Goal: Task Accomplishment & Management: Use online tool/utility

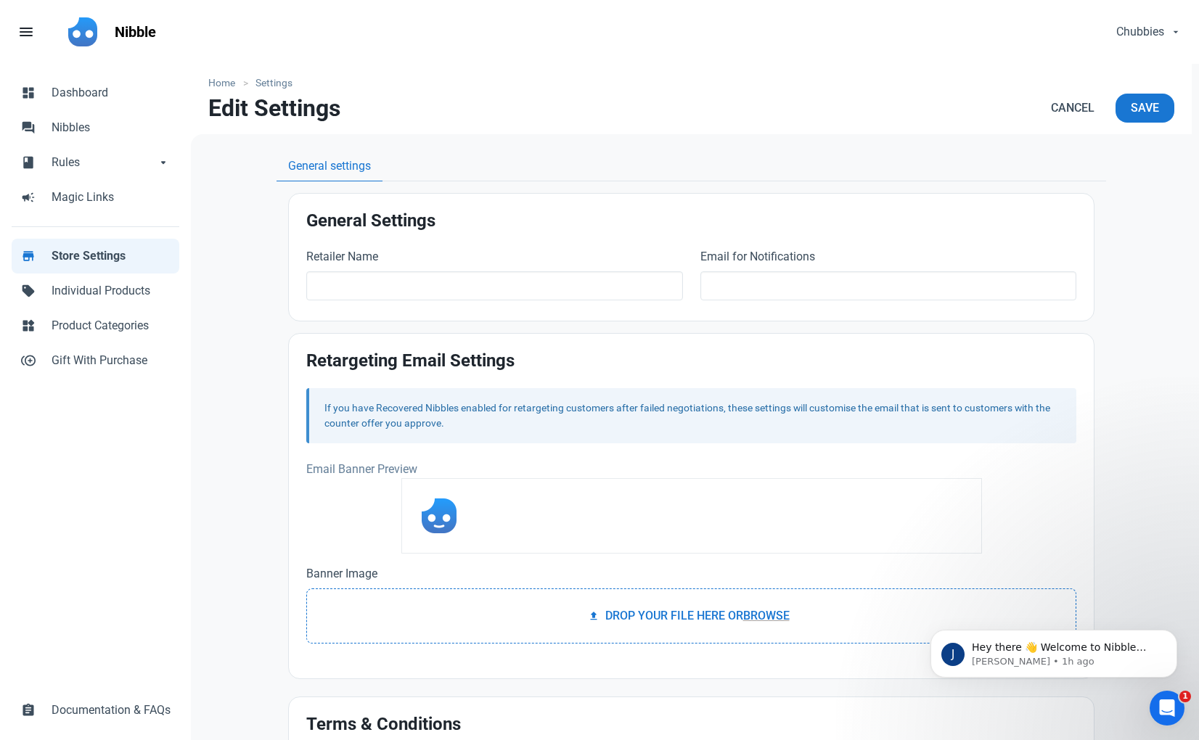
type input "Chubbies"
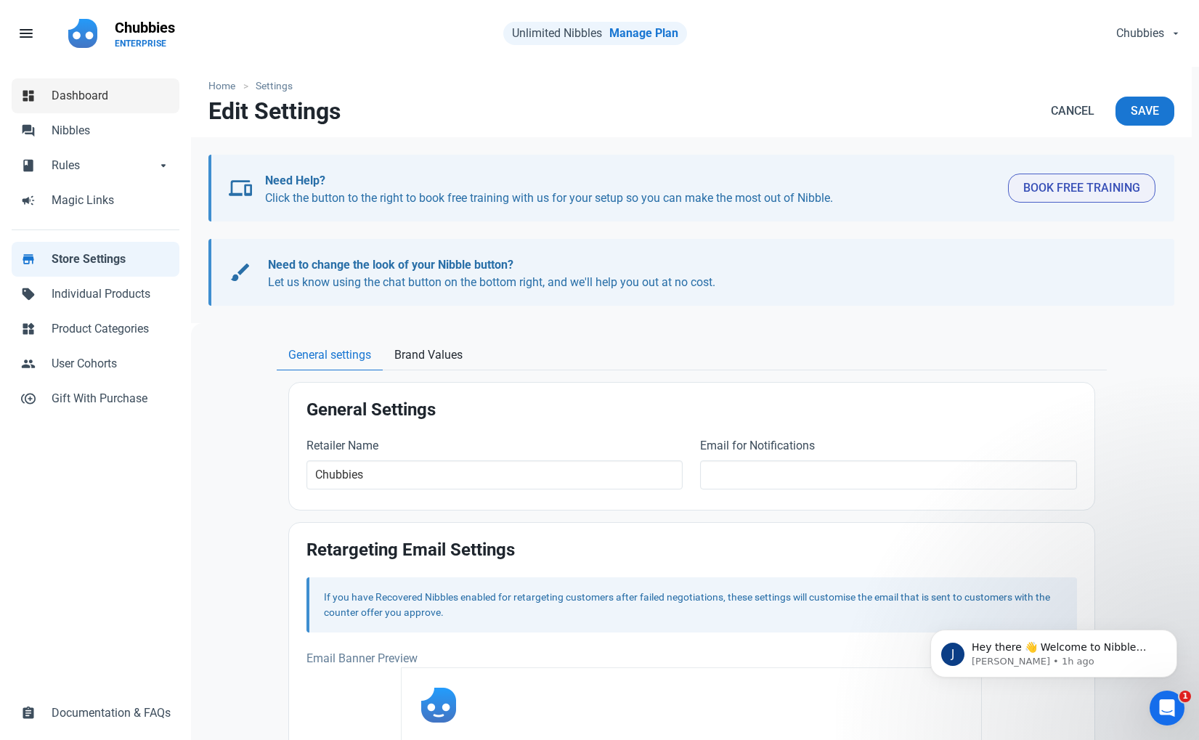
click at [100, 105] on link "dashboard Dashboard" at bounding box center [96, 95] width 168 height 35
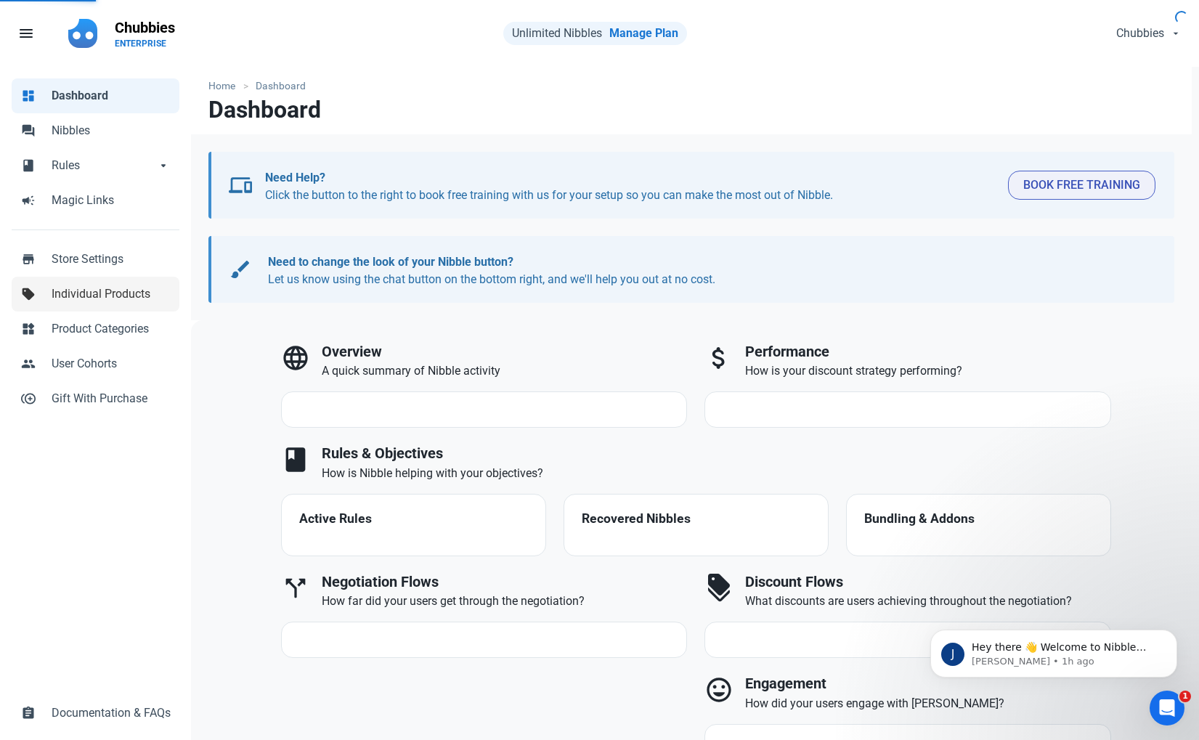
select select "7d"
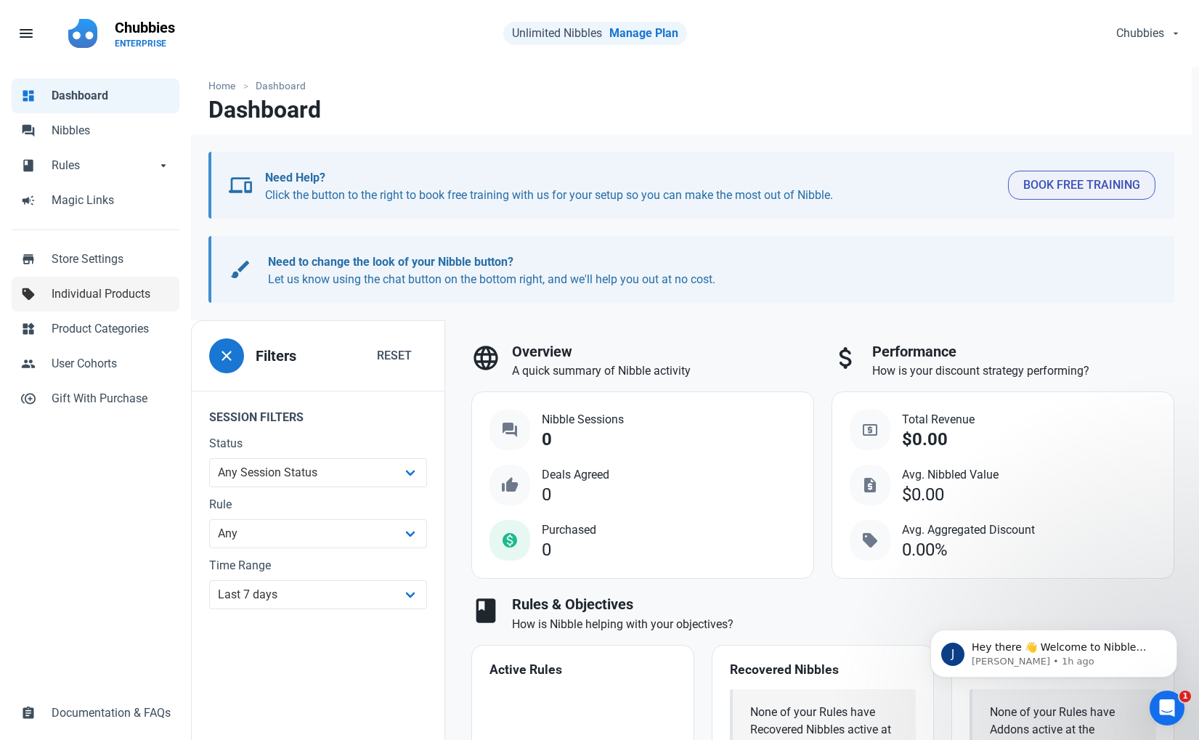
click at [78, 285] on span "Individual Products" at bounding box center [111, 293] width 119 height 17
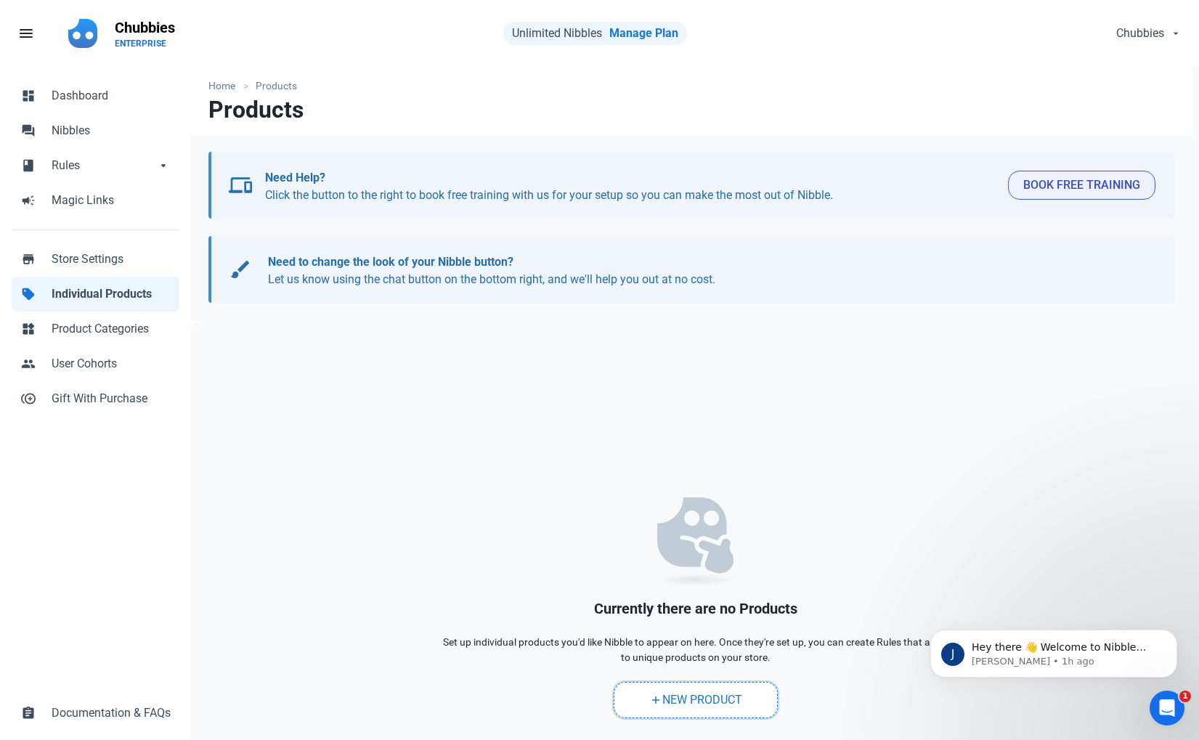
click at [692, 705] on link "add New Product" at bounding box center [695, 700] width 164 height 36
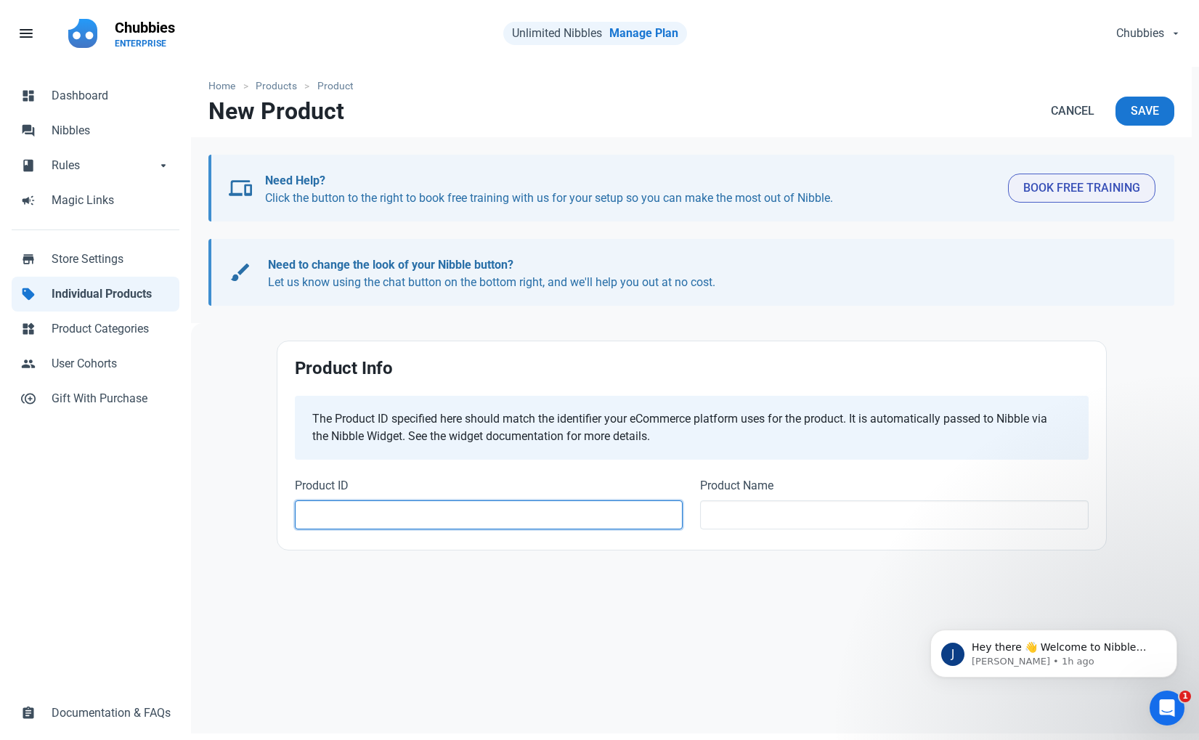
click at [465, 511] on input "text" at bounding box center [489, 514] width 388 height 29
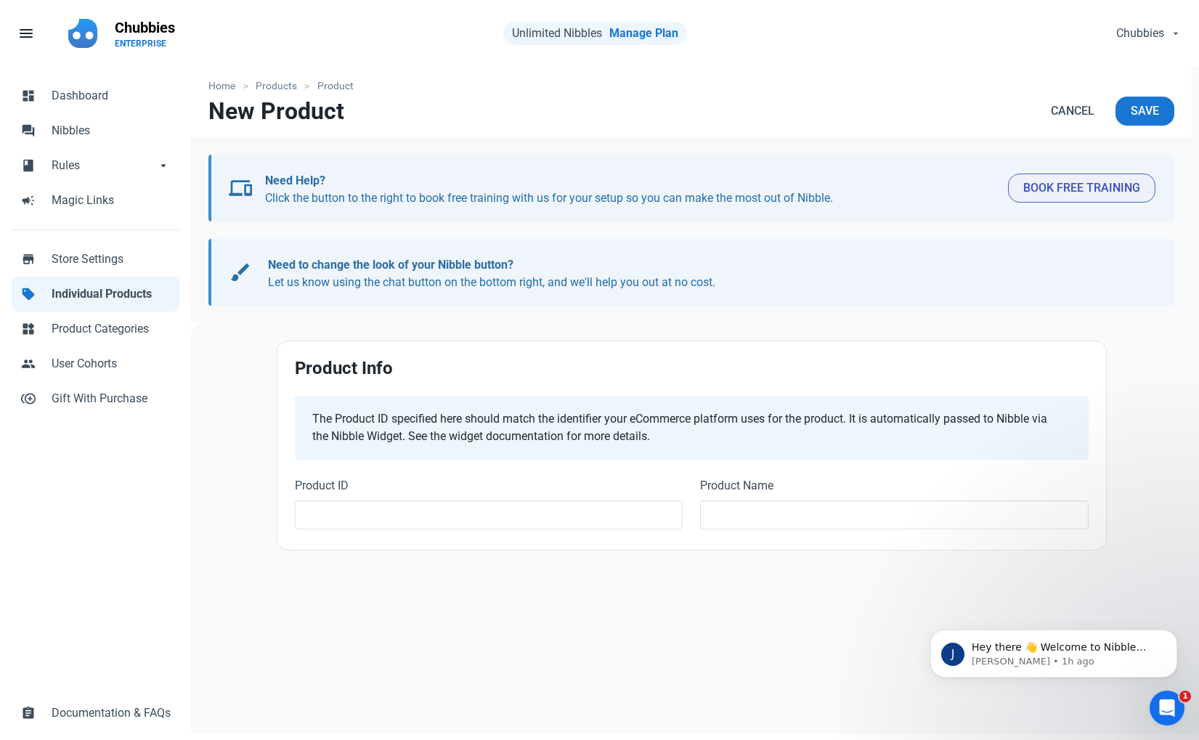
click at [538, 621] on div "Home Products Product New Product Cancel Save devices Need Help? Click the butt…" at bounding box center [691, 404] width 1000 height 675
click at [514, 516] on input "text" at bounding box center [489, 514] width 388 height 29
paste input "4449186807881"
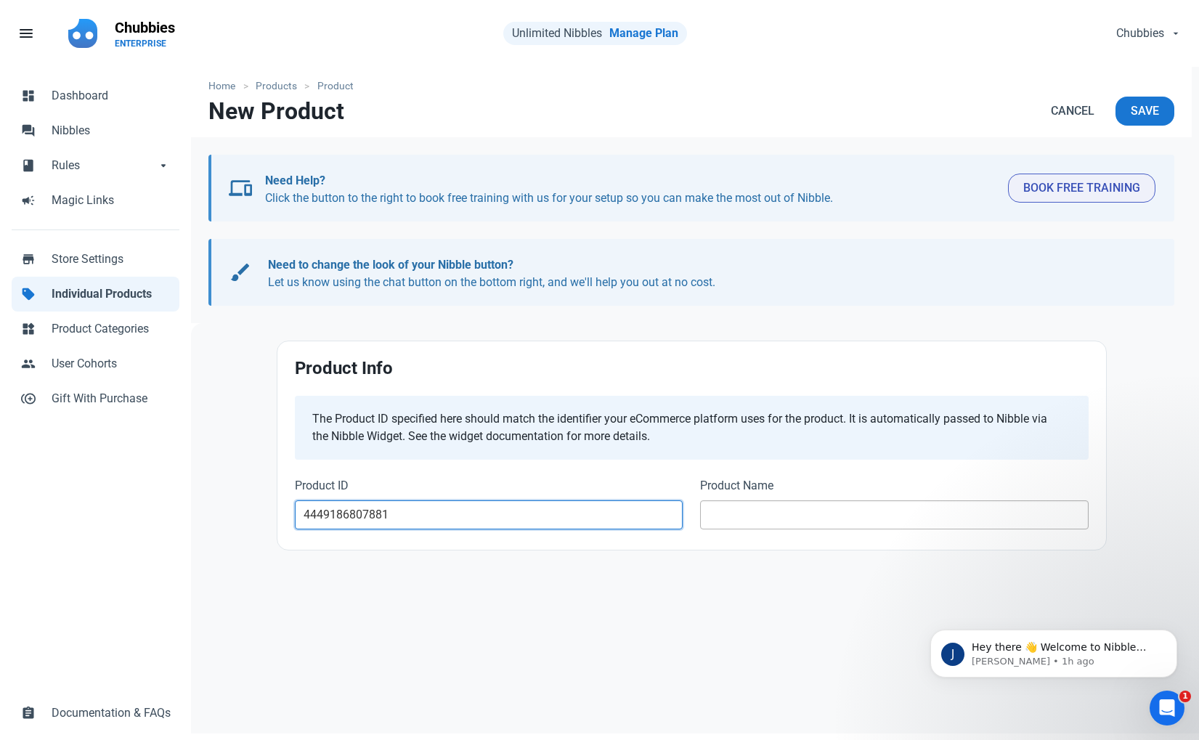
type input "4449186807881"
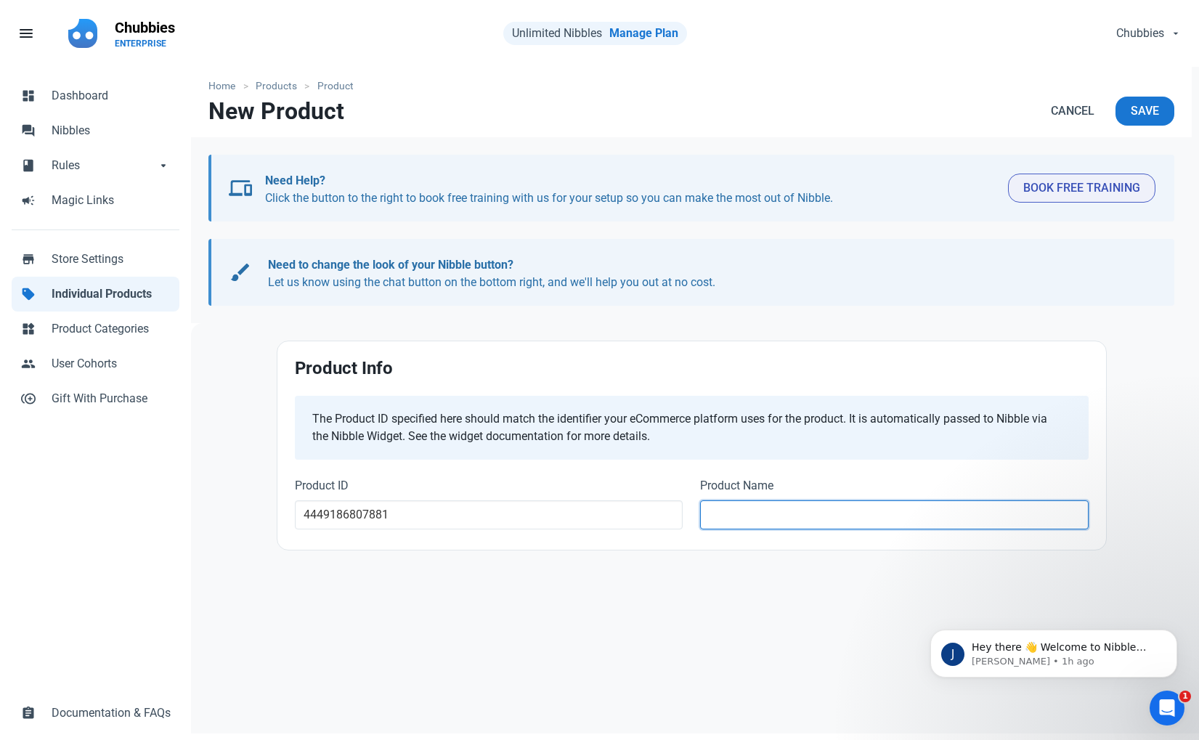
click at [806, 506] on input "text" at bounding box center [894, 514] width 388 height 29
type input "Test Product"
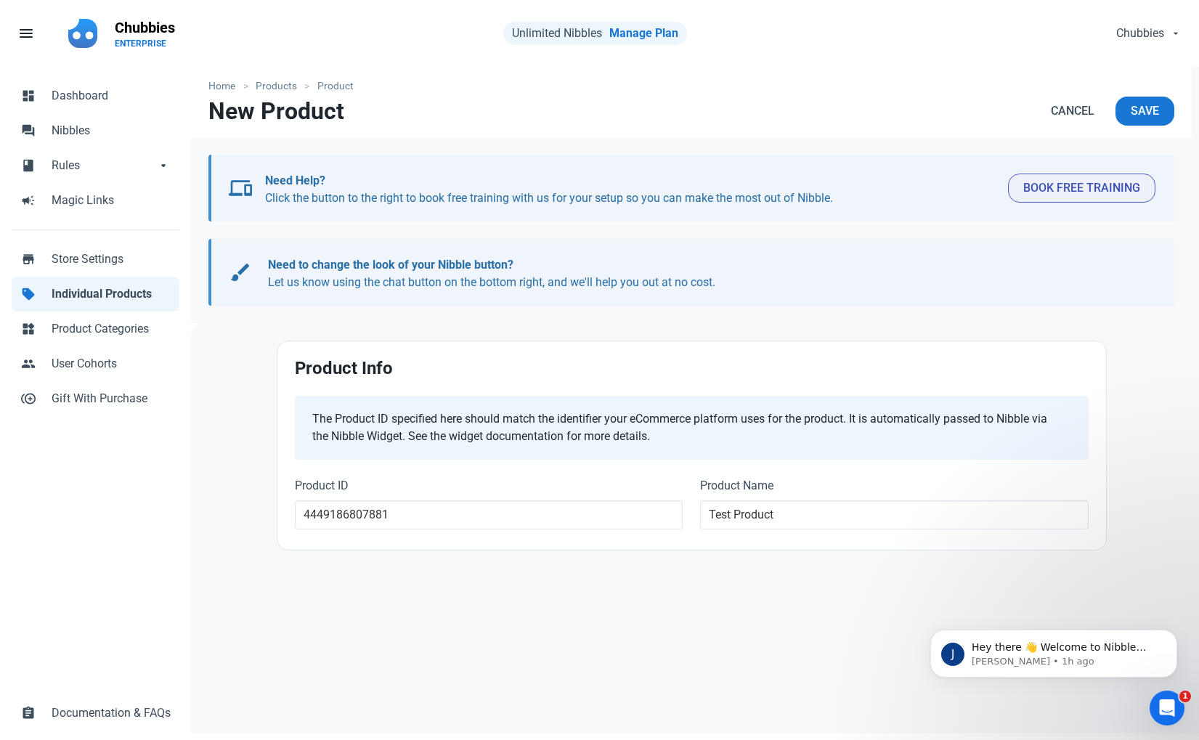
click at [1110, 477] on div "Product Info The Product ID specified here should match the identifier your eCo…" at bounding box center [691, 445] width 865 height 210
click at [1146, 99] on button "Save" at bounding box center [1144, 111] width 59 height 29
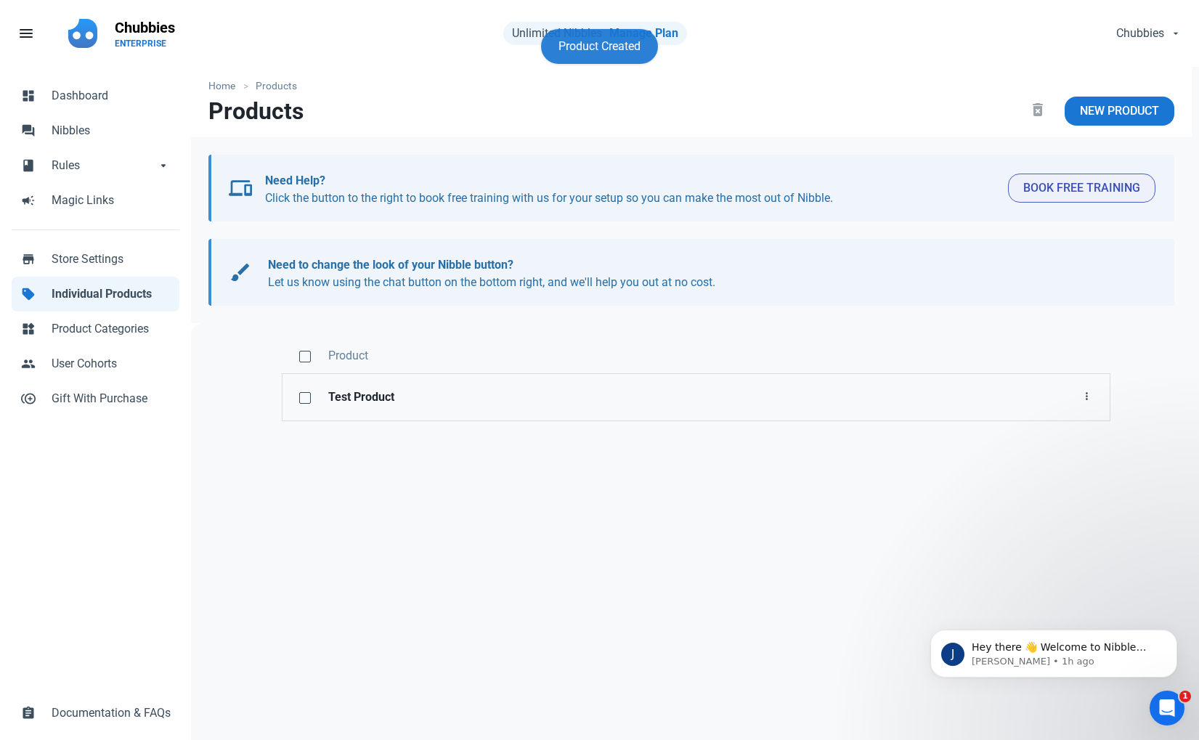
click at [401, 396] on strong "Test Product" at bounding box center [572, 396] width 488 height 17
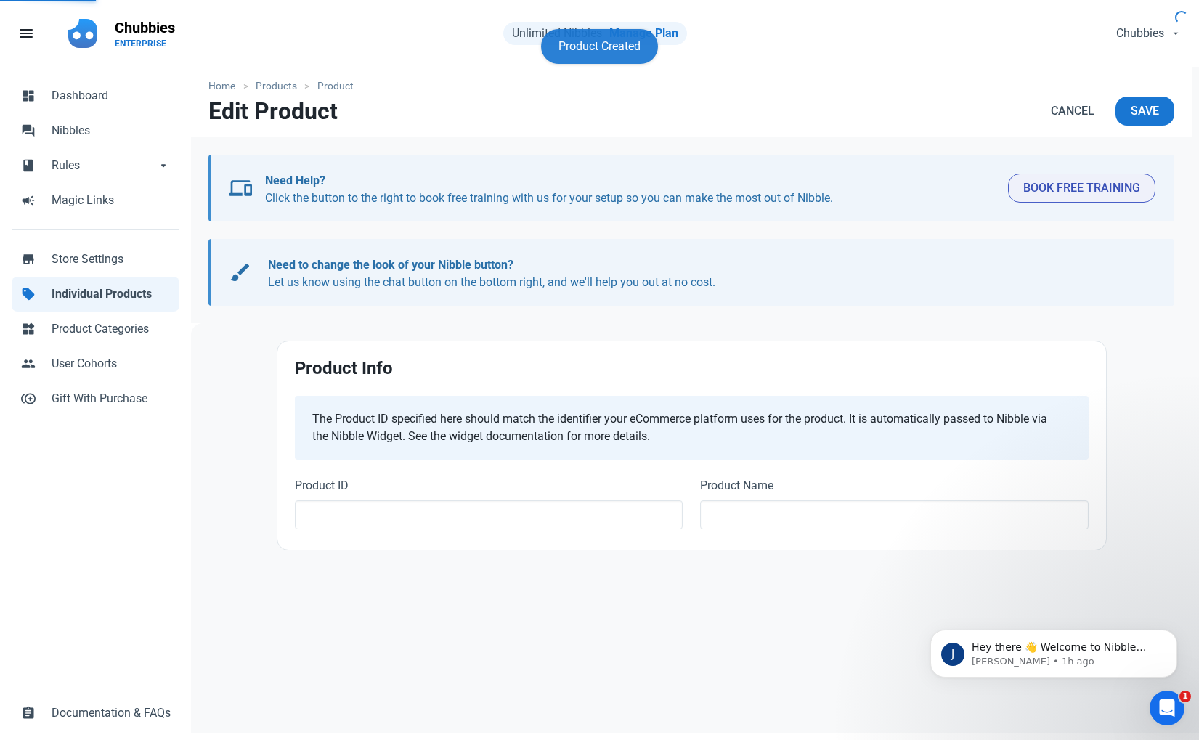
type input "4449186807881"
type input "Test Product"
click at [513, 323] on div at bounding box center [691, 329] width 1000 height 12
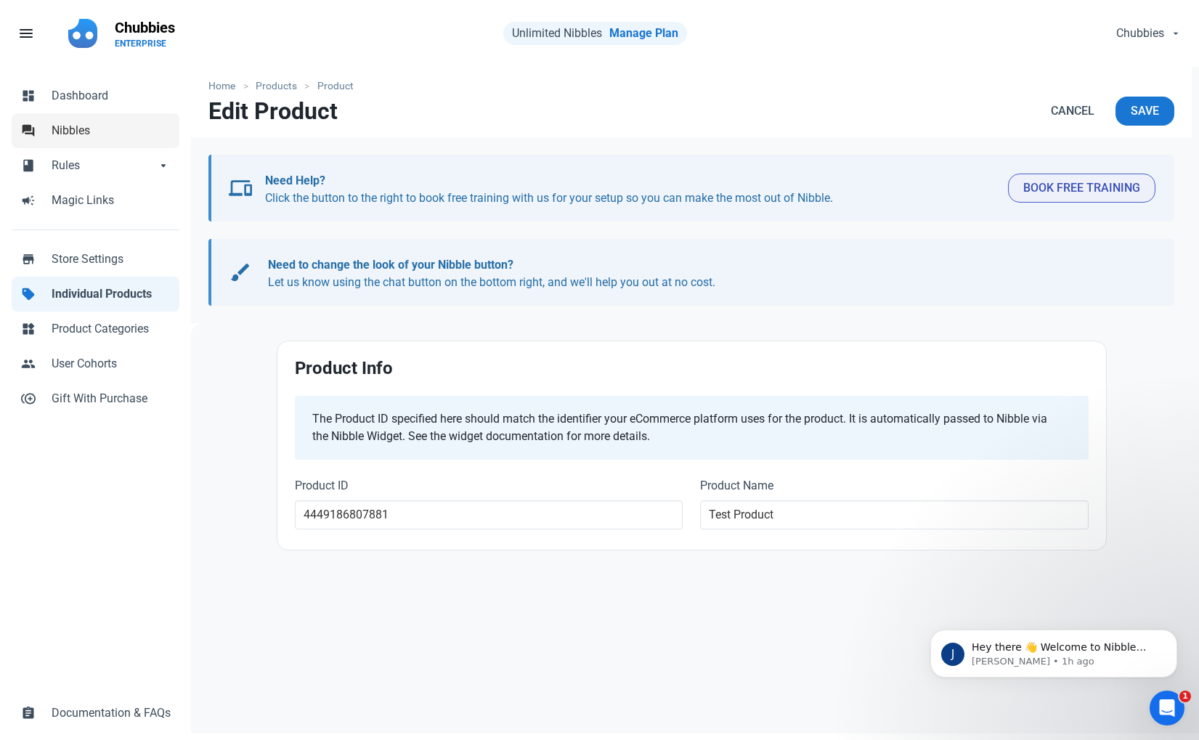
click at [102, 123] on span "Nibbles" at bounding box center [111, 130] width 119 height 17
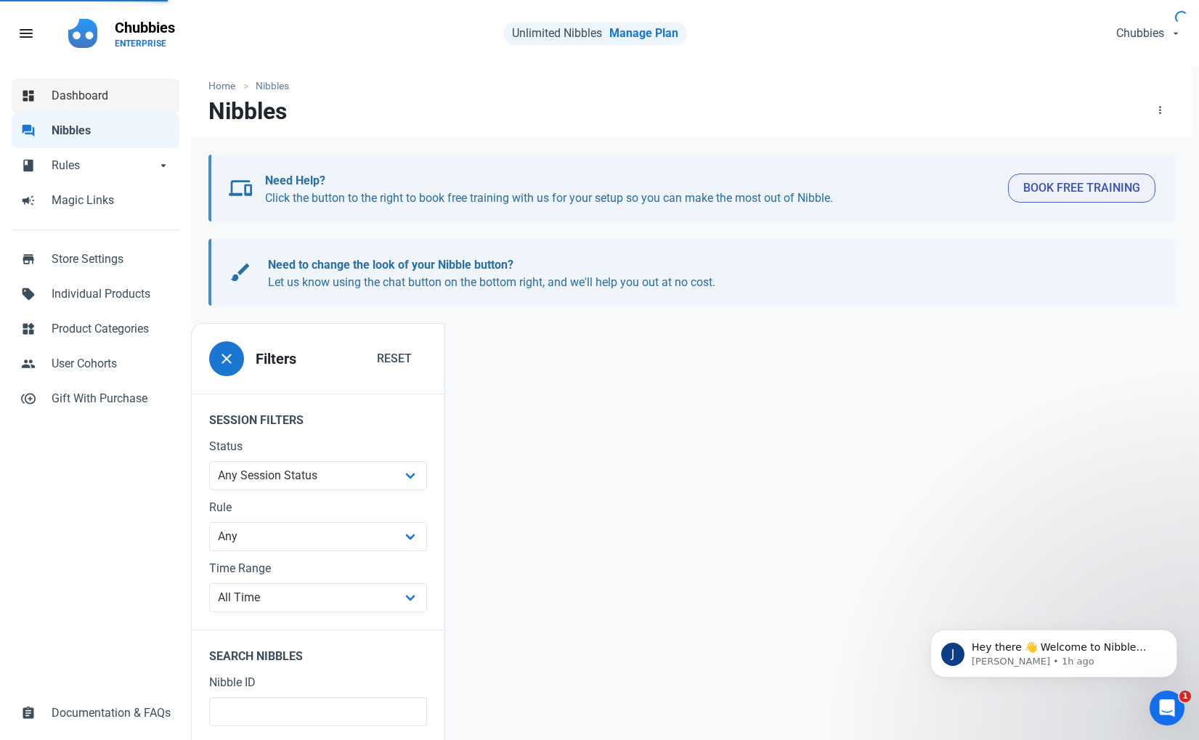
click at [104, 98] on span "Dashboard" at bounding box center [111, 95] width 119 height 17
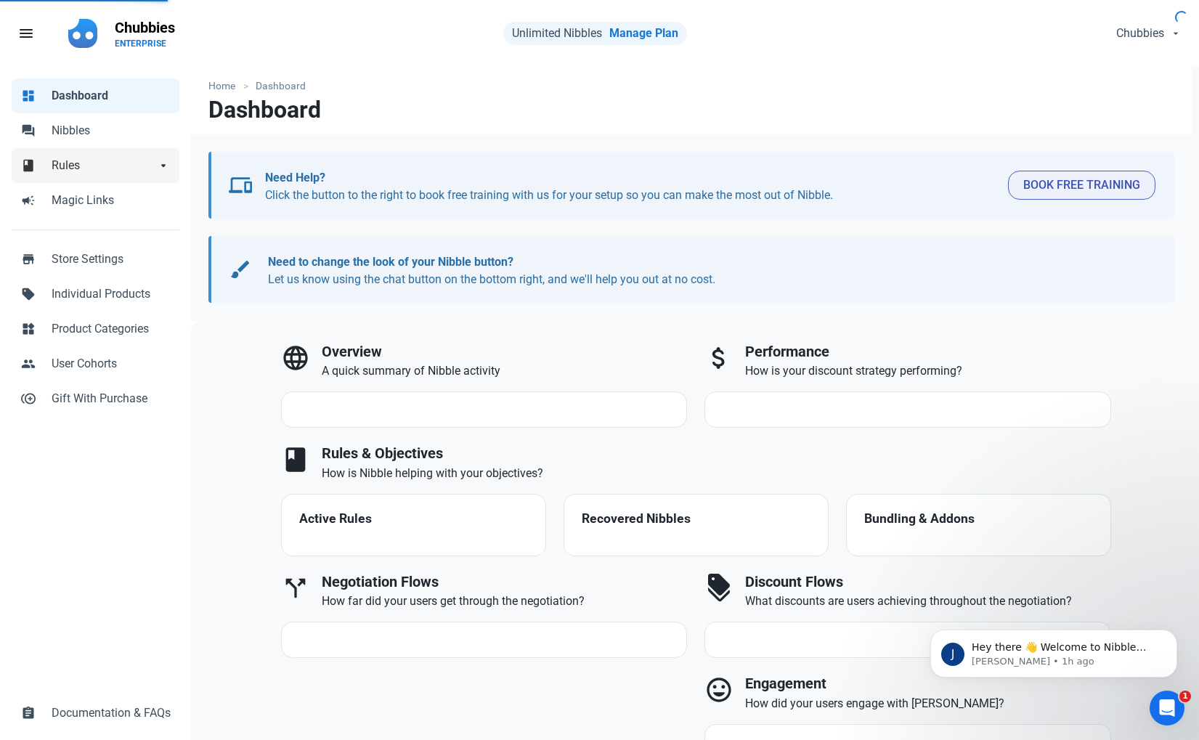
select select "7d"
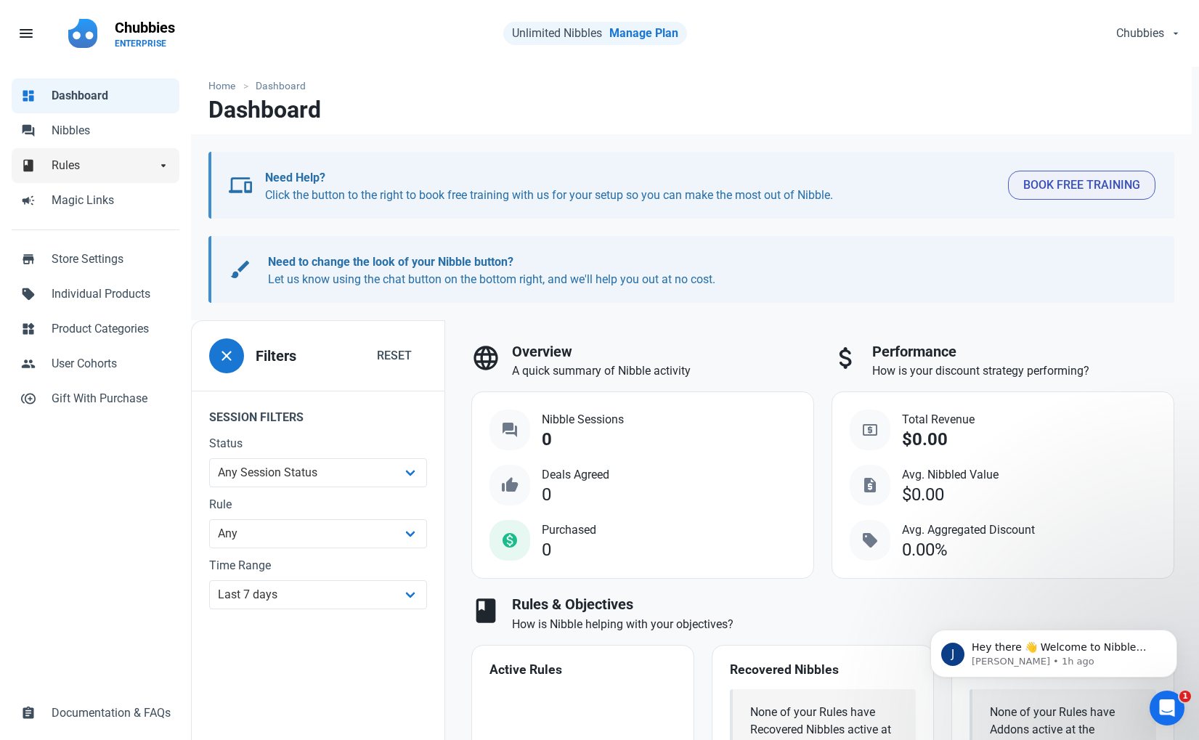
click at [94, 166] on span "Rules" at bounding box center [104, 165] width 105 height 17
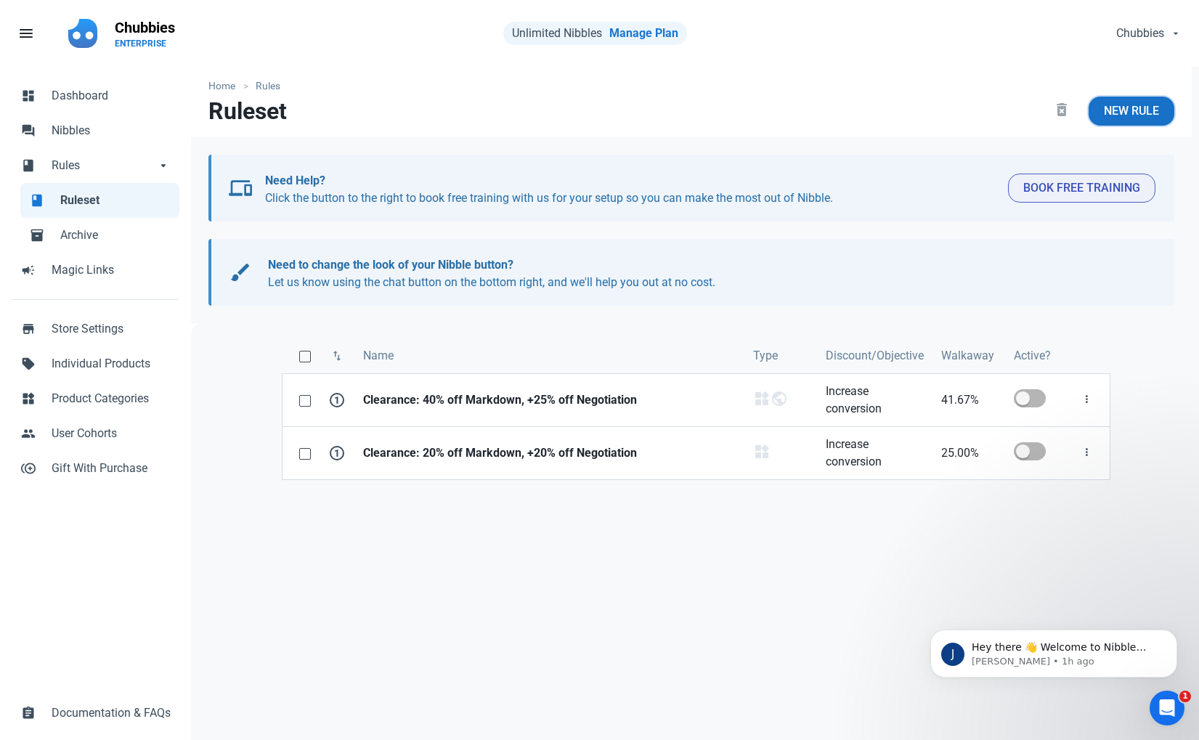
click at [1130, 113] on span "New Rule" at bounding box center [1130, 110] width 55 height 17
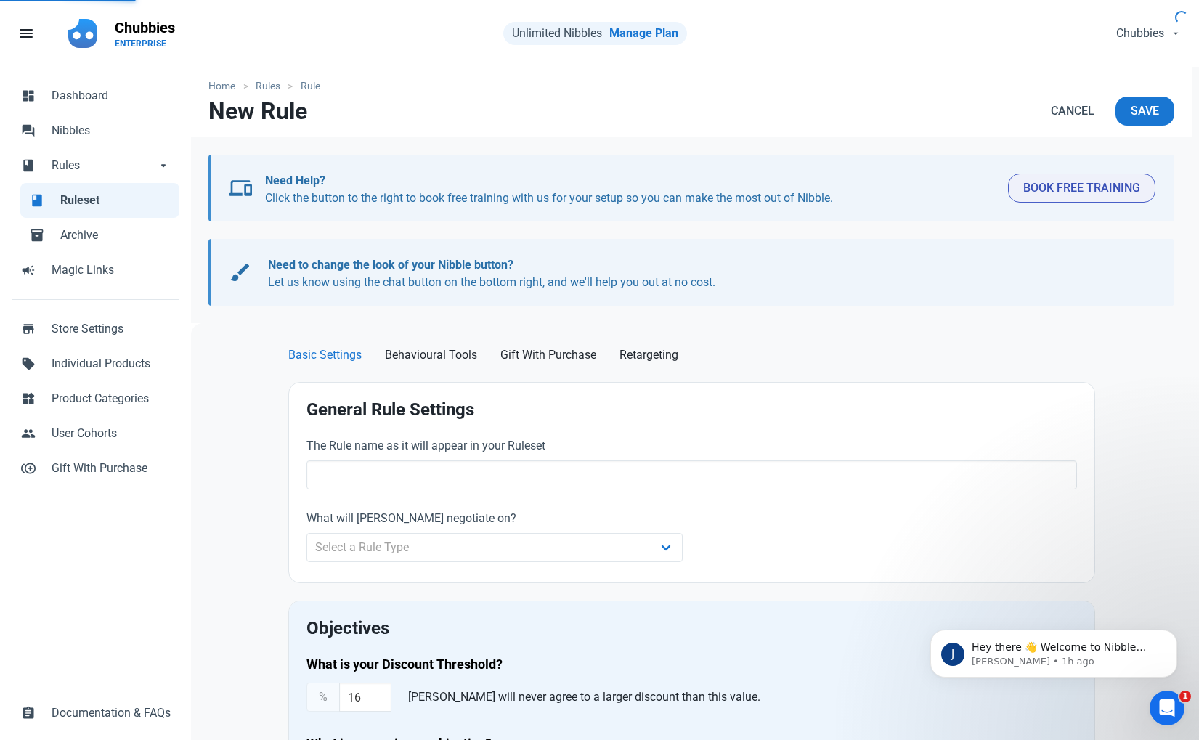
scroll to position [183, 0]
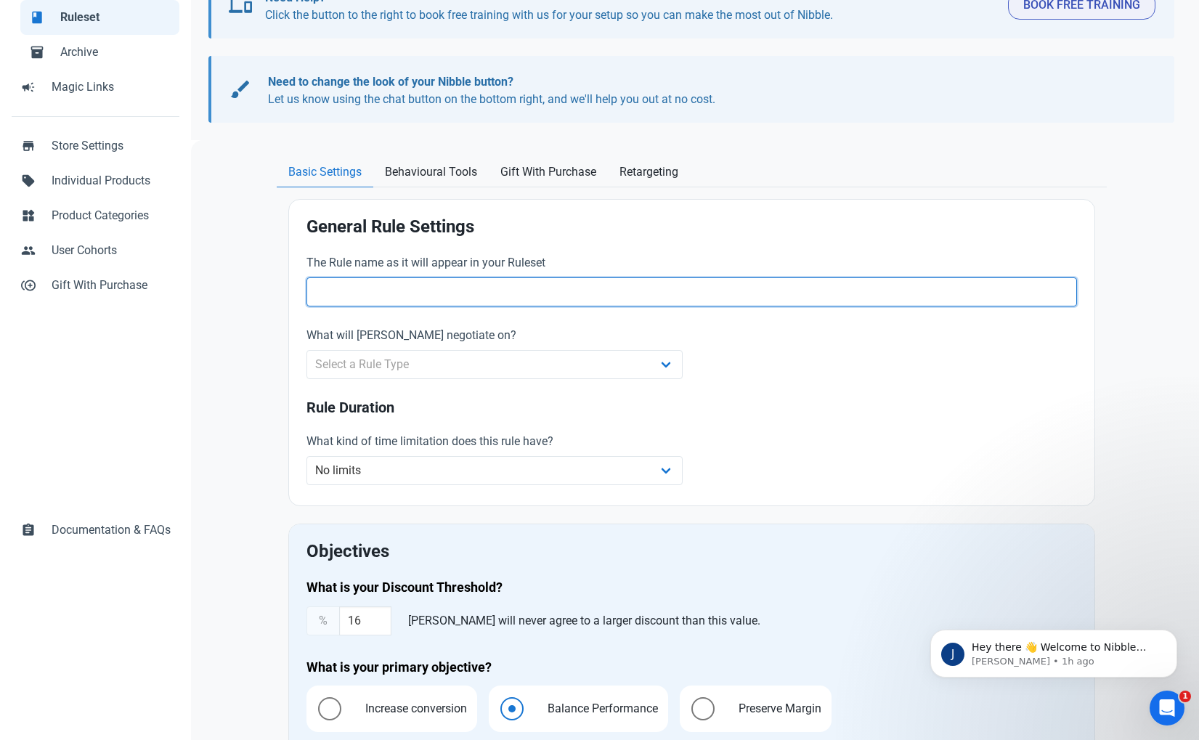
click at [525, 279] on input "text" at bounding box center [691, 291] width 770 height 29
type input "Test Rule"
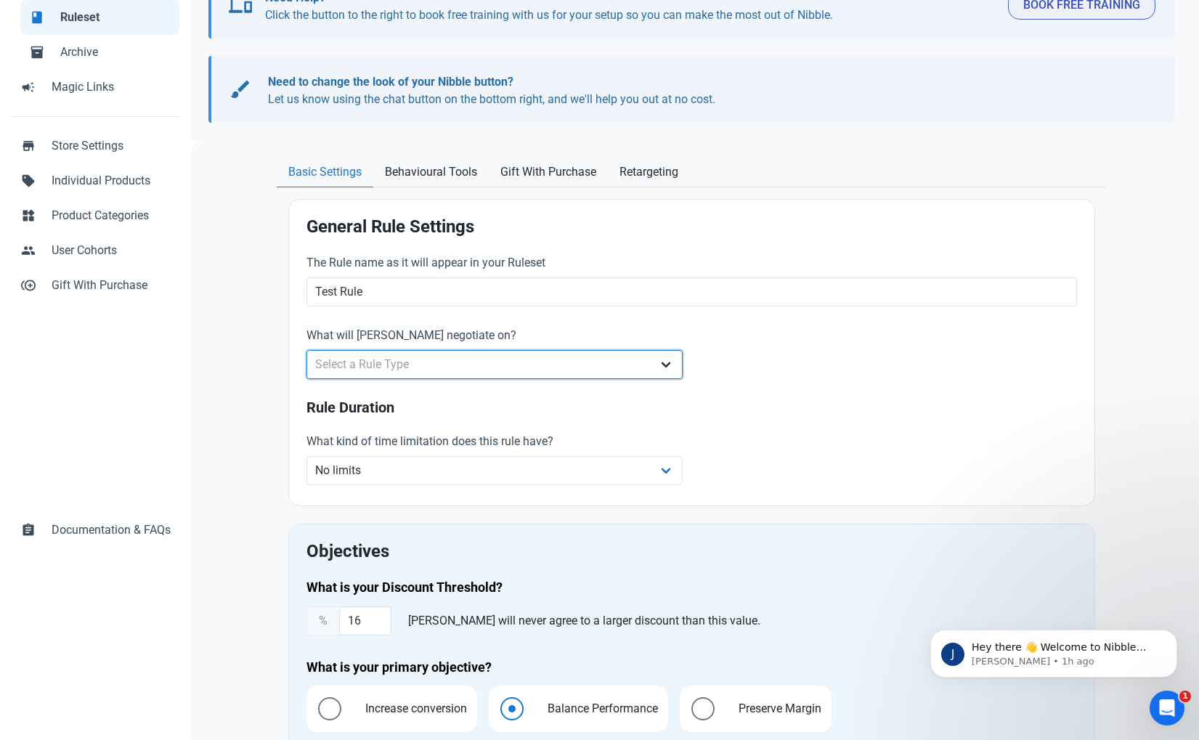
click at [488, 376] on select "Select a Rule Type Whole Store Individual Products Product Categories Cart" at bounding box center [494, 364] width 377 height 29
select select "product"
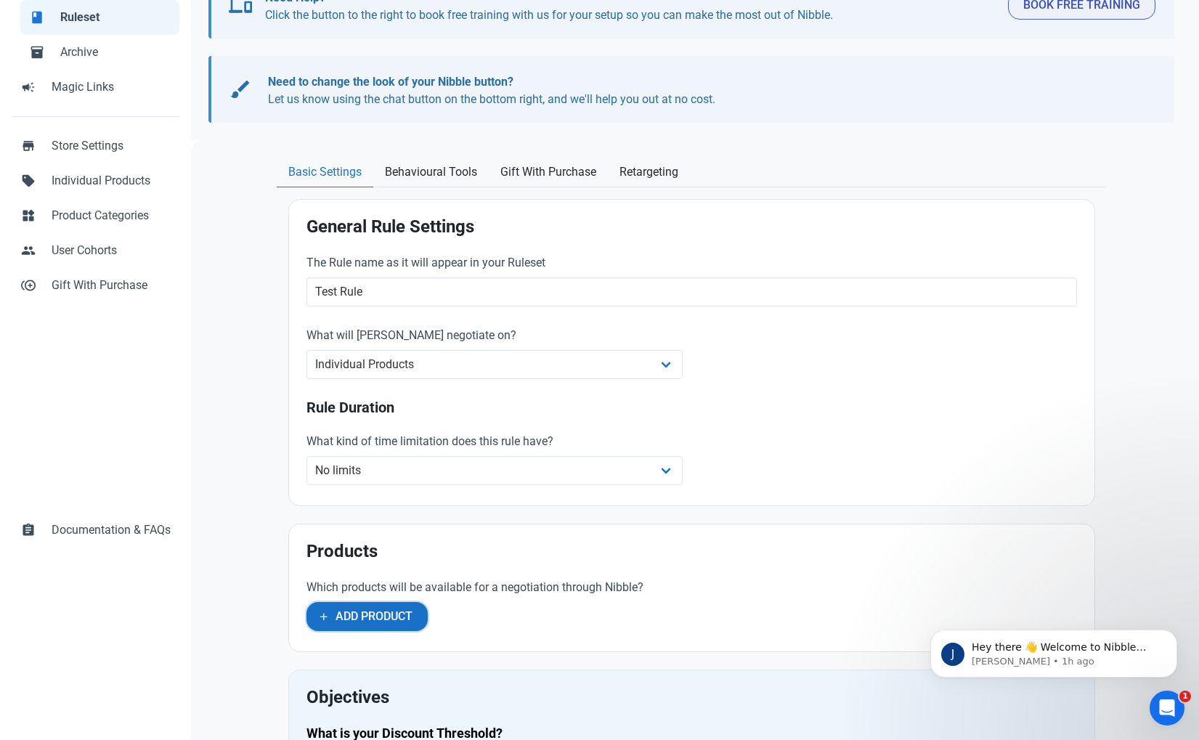
click at [370, 615] on span "Add Product" at bounding box center [373, 616] width 77 height 17
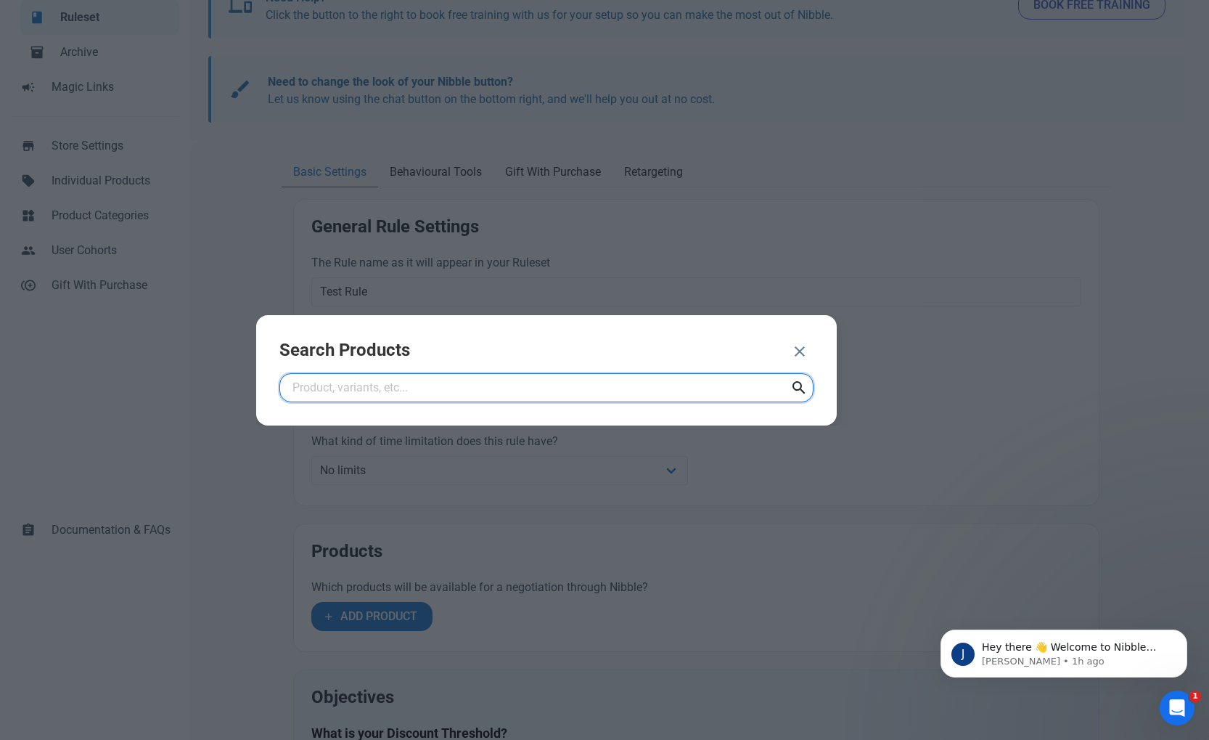
click at [392, 375] on input "text" at bounding box center [546, 387] width 534 height 29
type input "test"
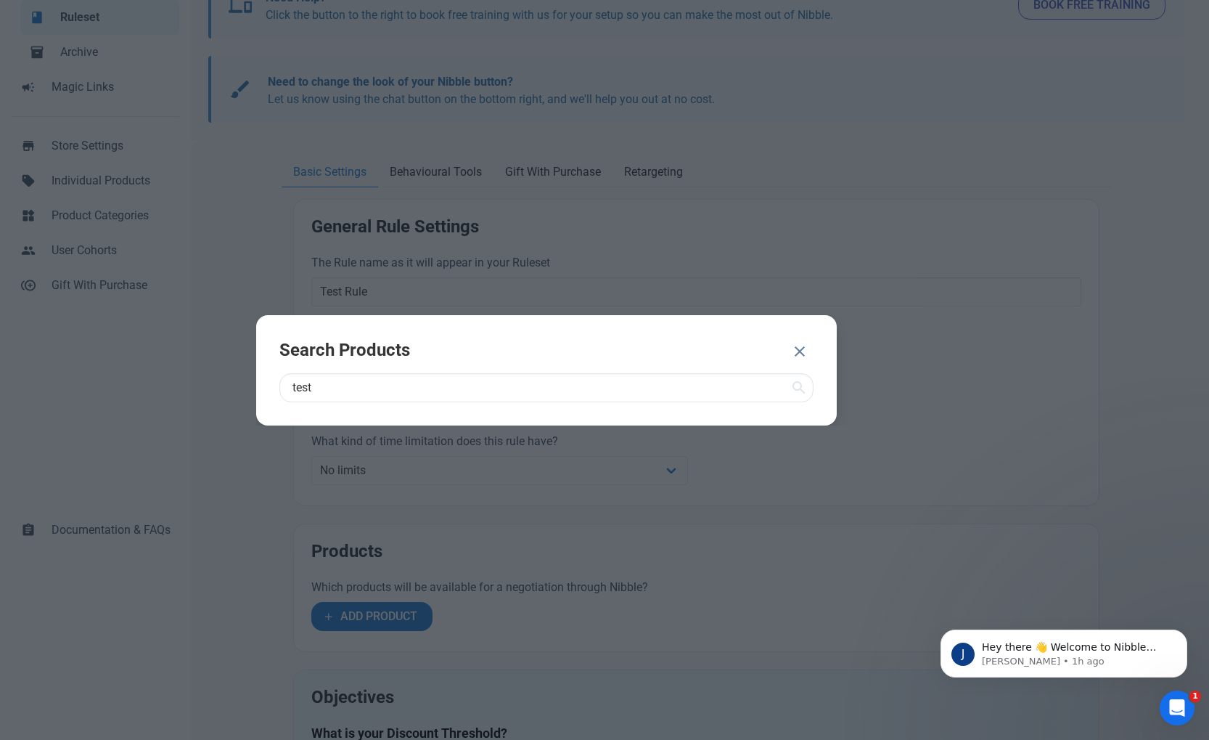
click at [805, 354] on icon "button" at bounding box center [799, 351] width 17 height 26
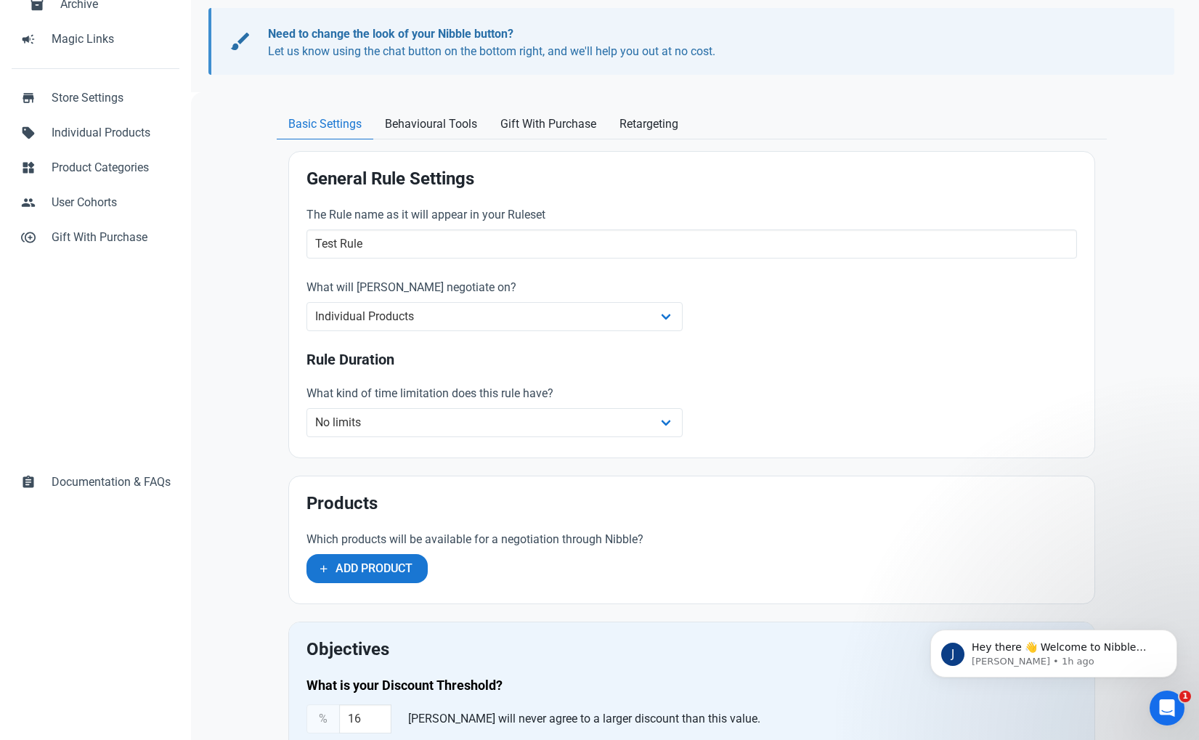
scroll to position [320, 0]
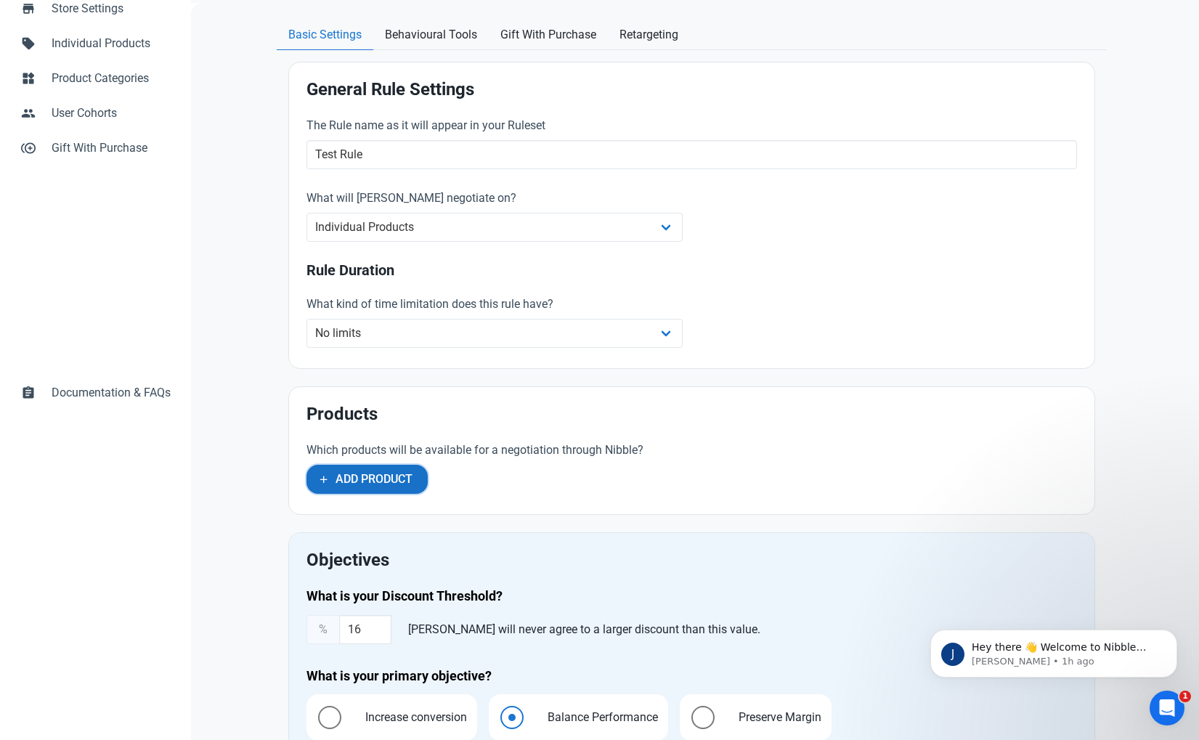
click at [383, 473] on span "Add Product" at bounding box center [373, 478] width 77 height 17
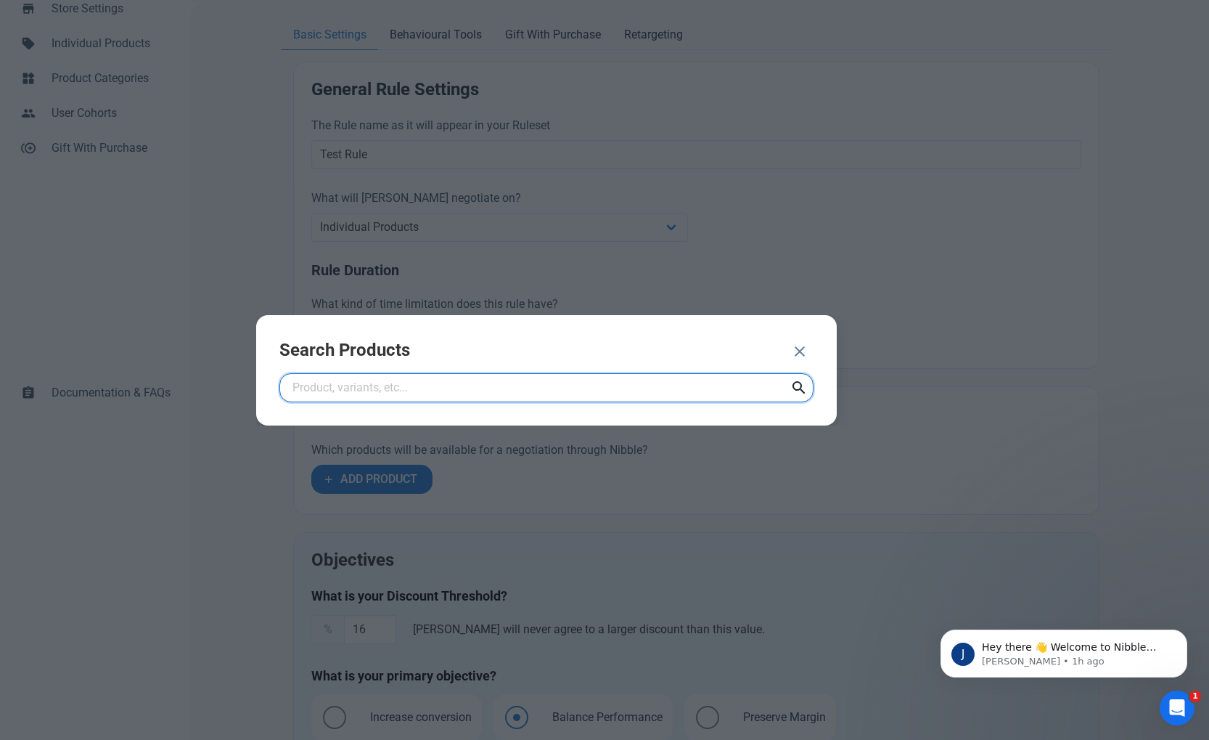
click at [388, 385] on input "text" at bounding box center [546, 387] width 534 height 29
type input "Test Product"
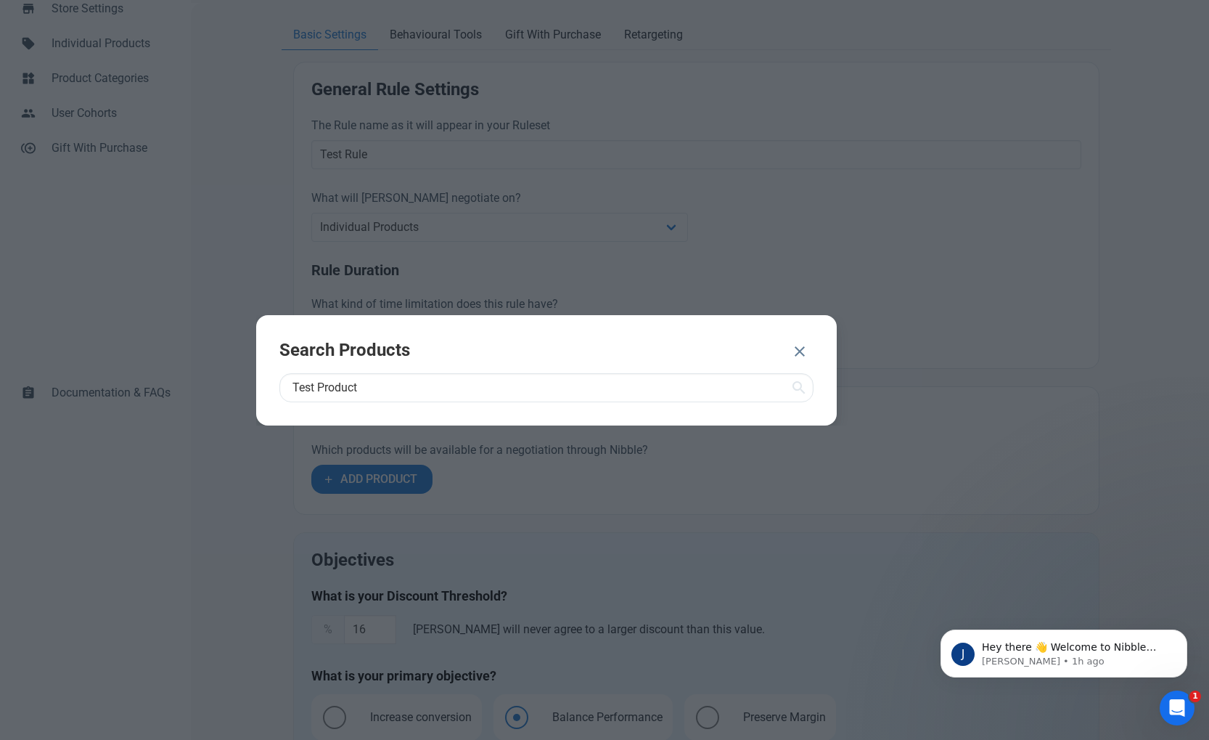
click at [799, 383] on icon at bounding box center [799, 388] width 17 height 26
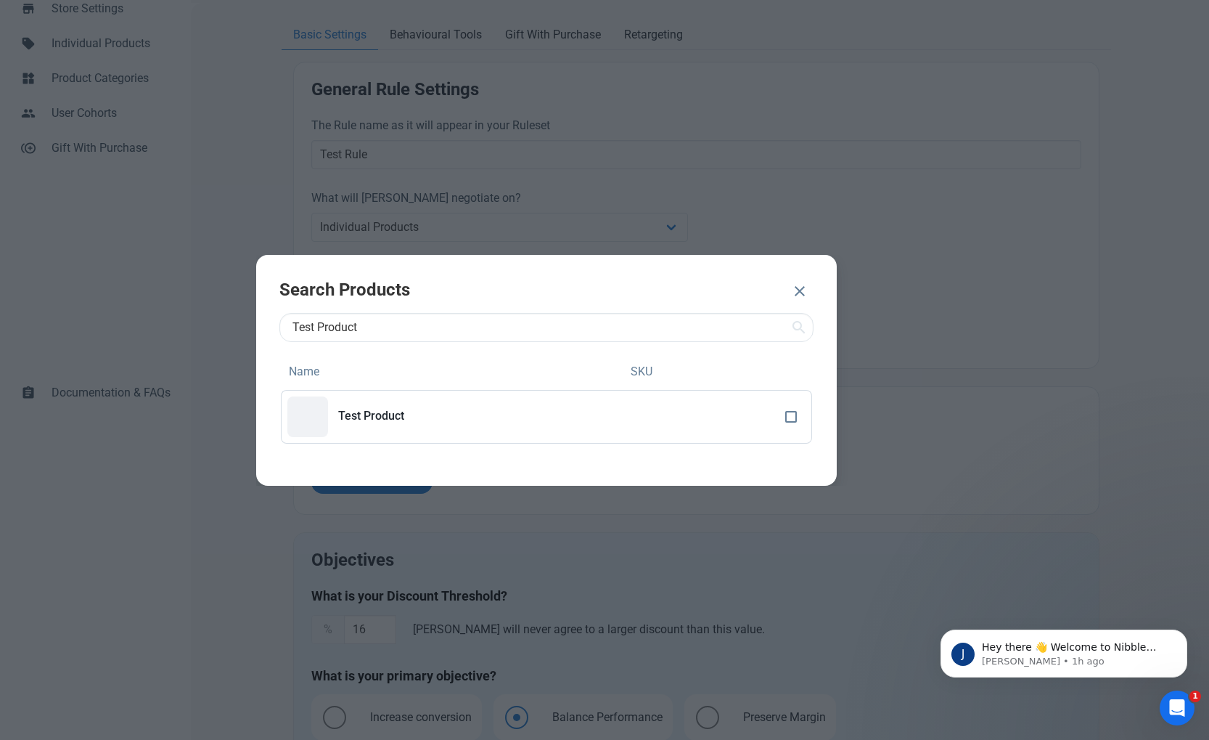
click at [466, 421] on p "Test Product" at bounding box center [481, 415] width 287 height 13
click at [787, 417] on span at bounding box center [791, 417] width 12 height 12
checkbox input "true"
click at [740, 292] on span "ADD 1 PRODUCT" at bounding box center [721, 292] width 86 height 17
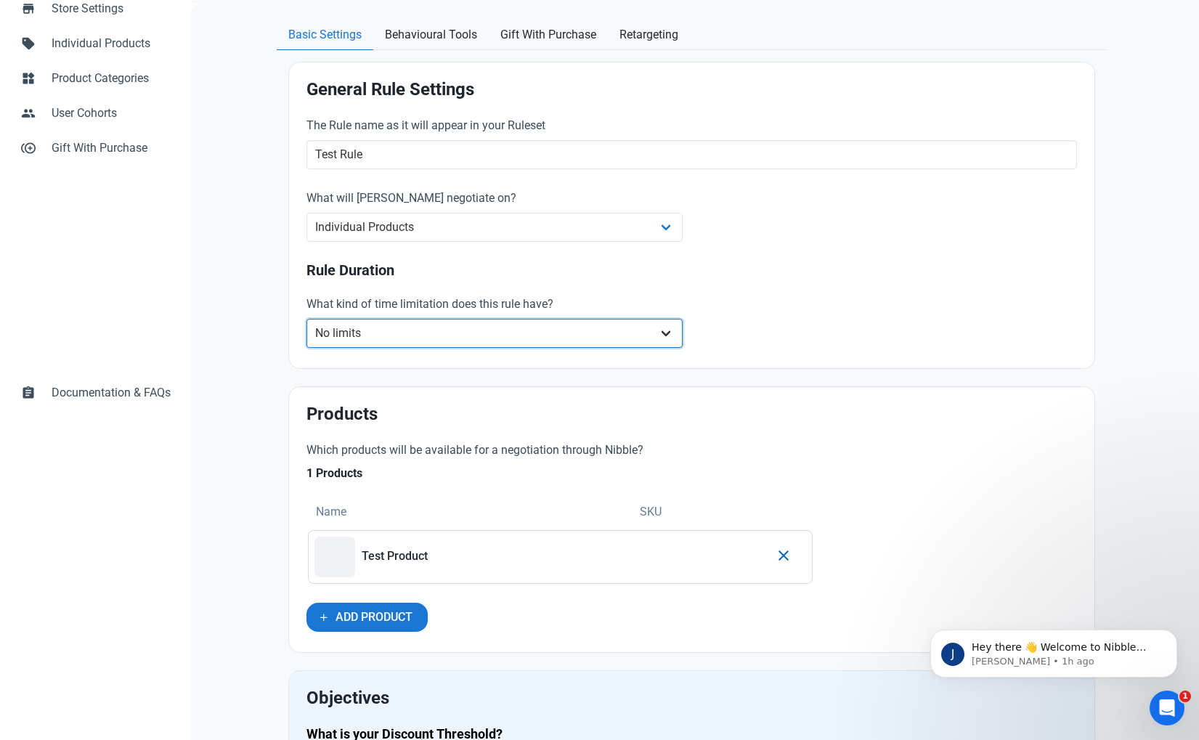
click at [444, 327] on select "No limits Date range Recurring date/time" at bounding box center [494, 333] width 377 height 29
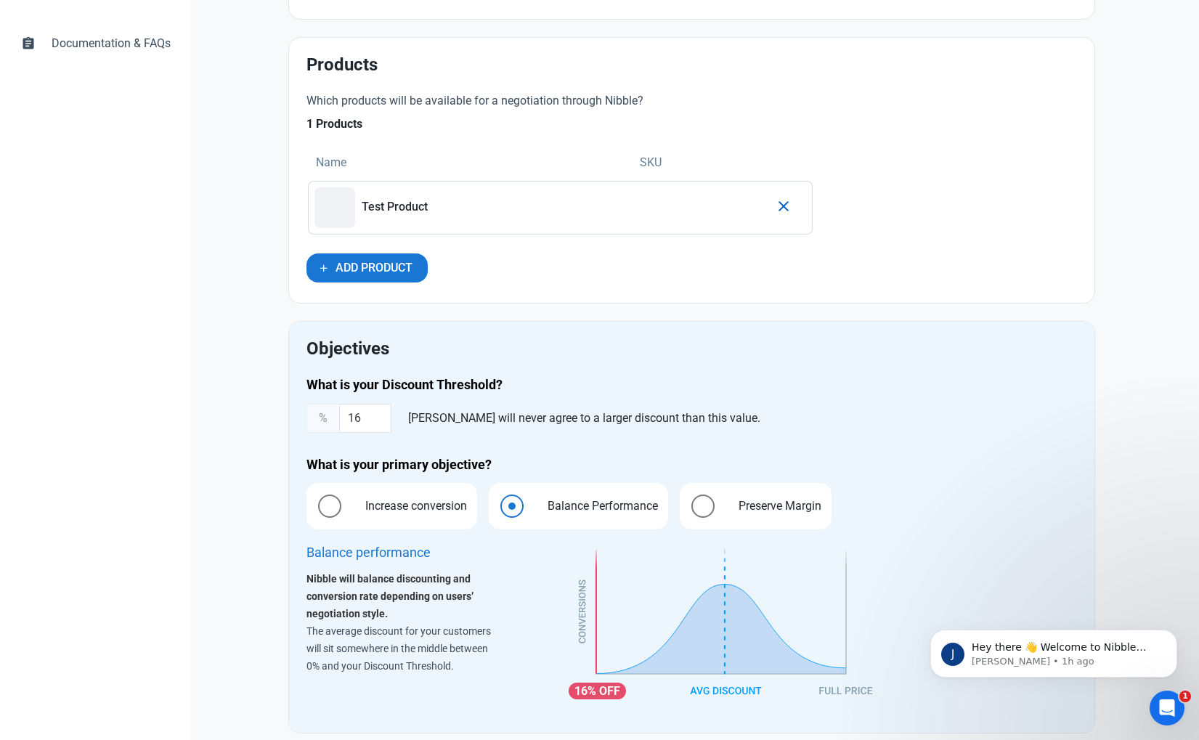
scroll to position [839, 0]
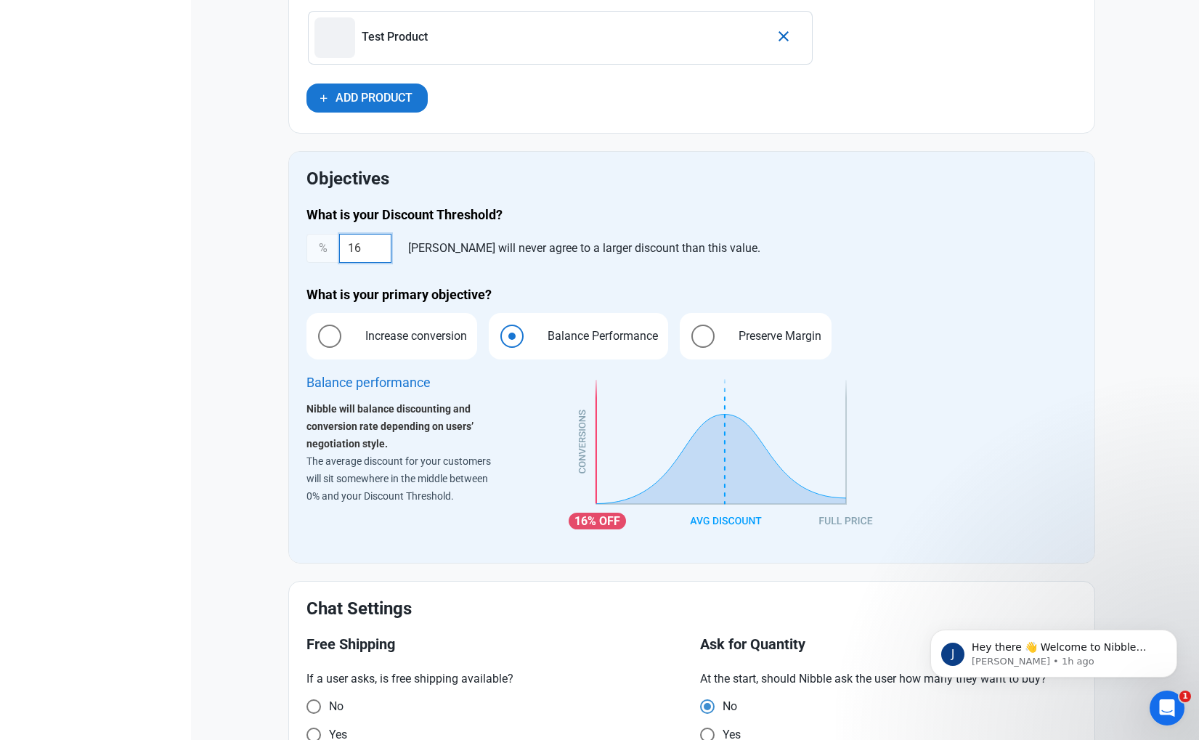
click at [383, 248] on input "16" at bounding box center [365, 248] width 52 height 29
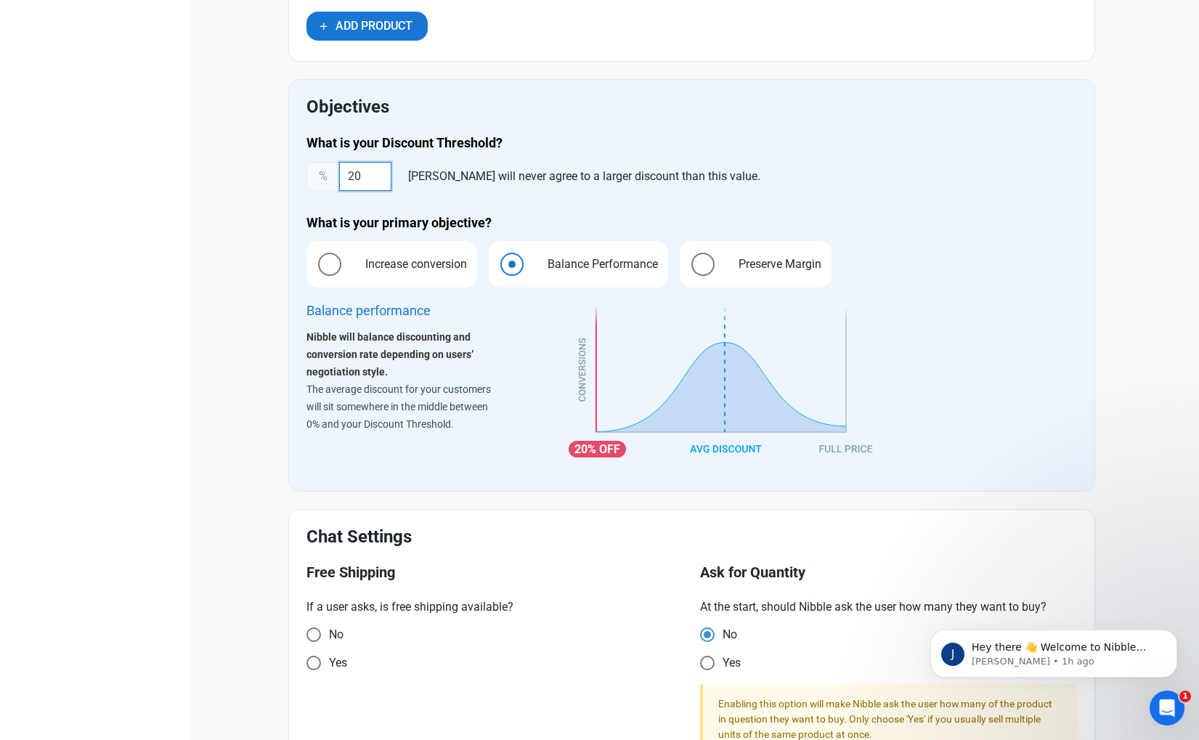
scroll to position [970, 0]
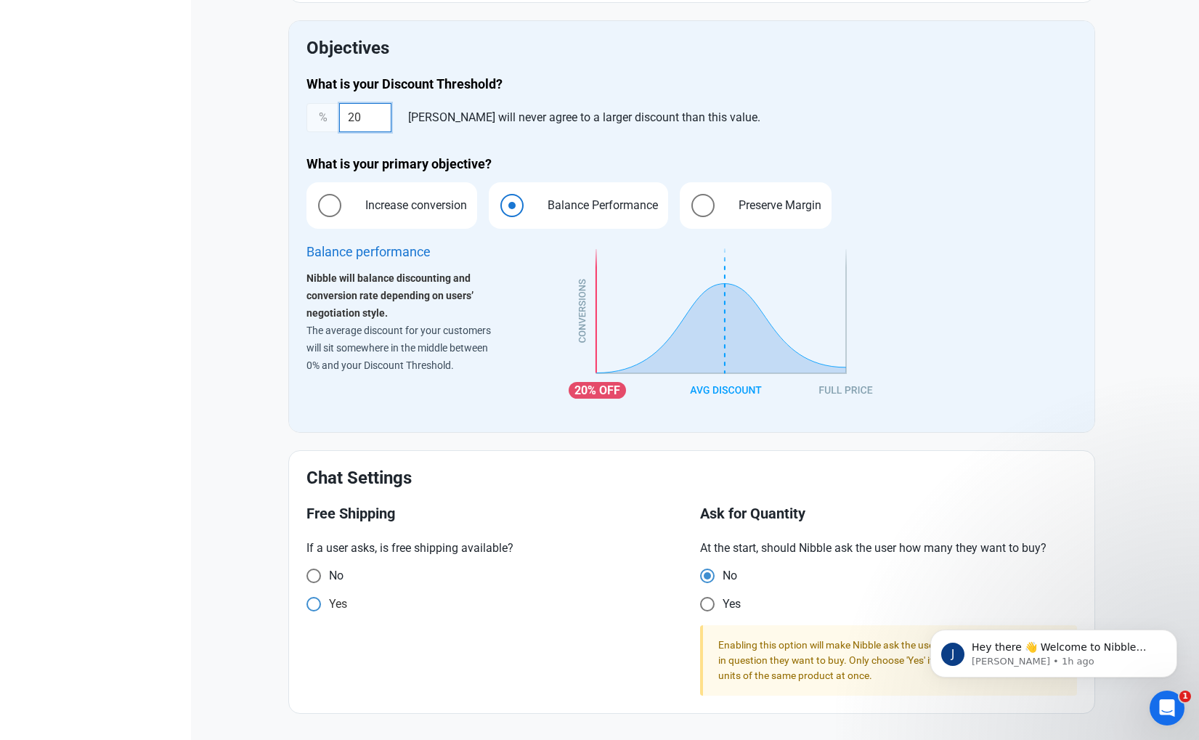
type input "20"
drag, startPoint x: 329, startPoint y: 601, endPoint x: 388, endPoint y: 600, distance: 58.8
click at [329, 583] on span "Yes" at bounding box center [332, 575] width 23 height 15
click at [316, 580] on input "Yes" at bounding box center [310, 575] width 9 height 9
radio input "true"
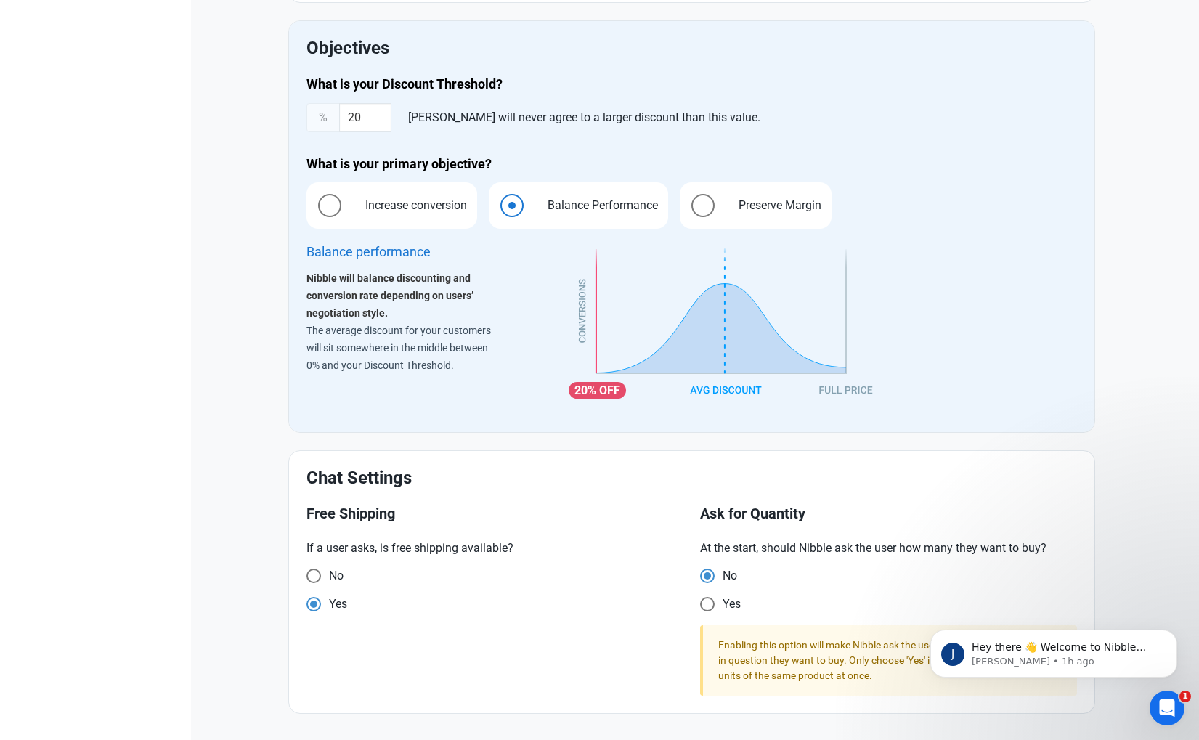
click at [1143, 563] on div "J Hey there 👋 Welcome to Nibble Technology 🙌 Take a look around! If you have an…" at bounding box center [1053, 586] width 267 height 181
click at [1170, 634] on icon "Dismiss notification" at bounding box center [1173, 633] width 8 height 8
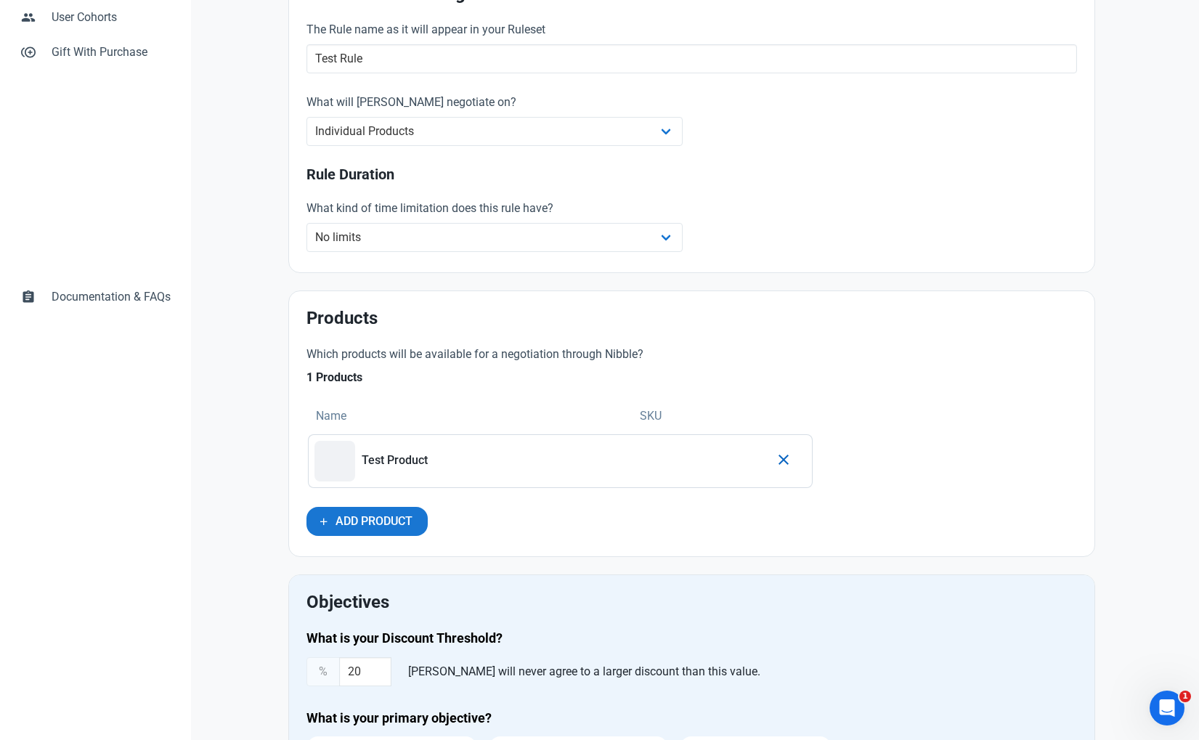
scroll to position [0, 0]
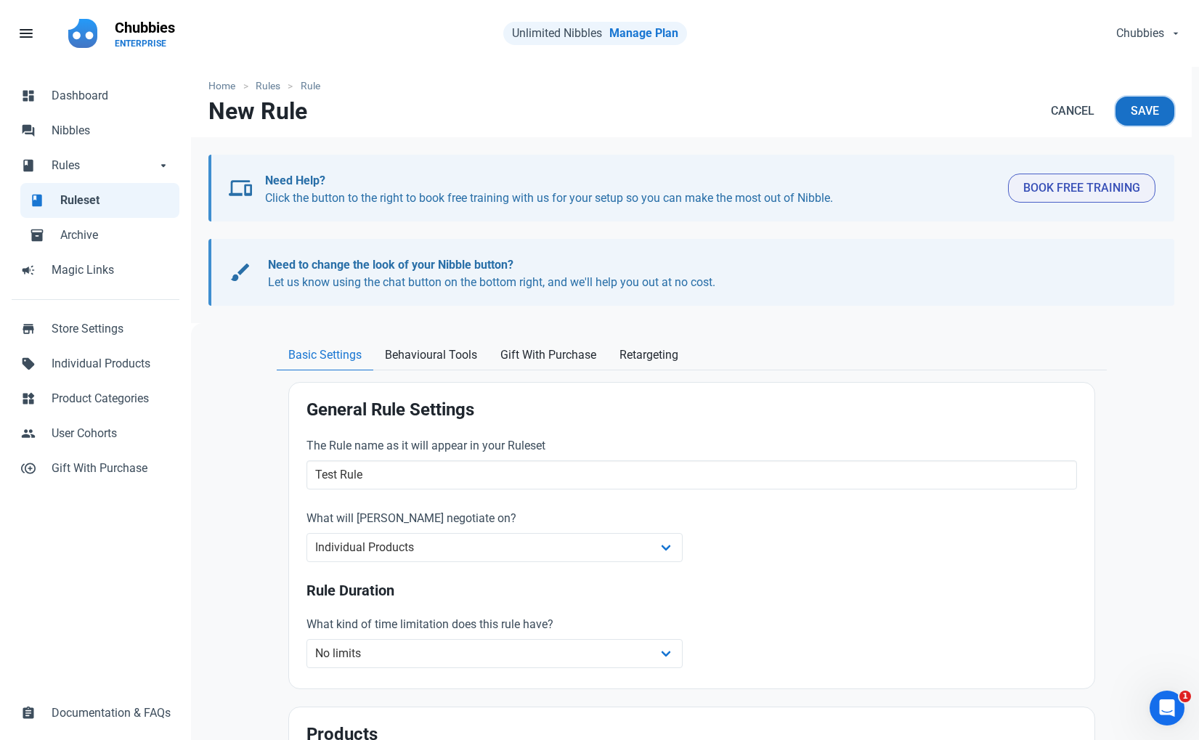
click at [1131, 108] on span "Save" at bounding box center [1144, 110] width 28 height 17
